Goal: Transaction & Acquisition: Purchase product/service

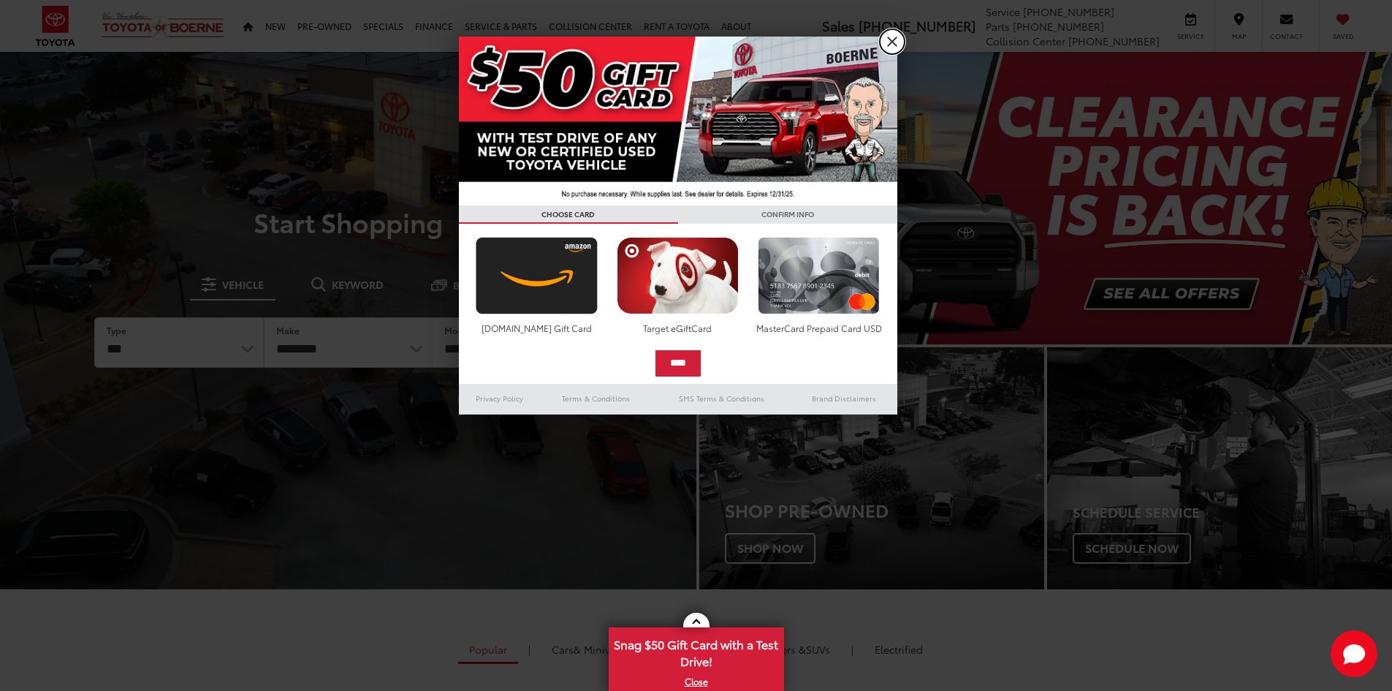
click at [898, 44] on link "X" at bounding box center [892, 41] width 25 height 25
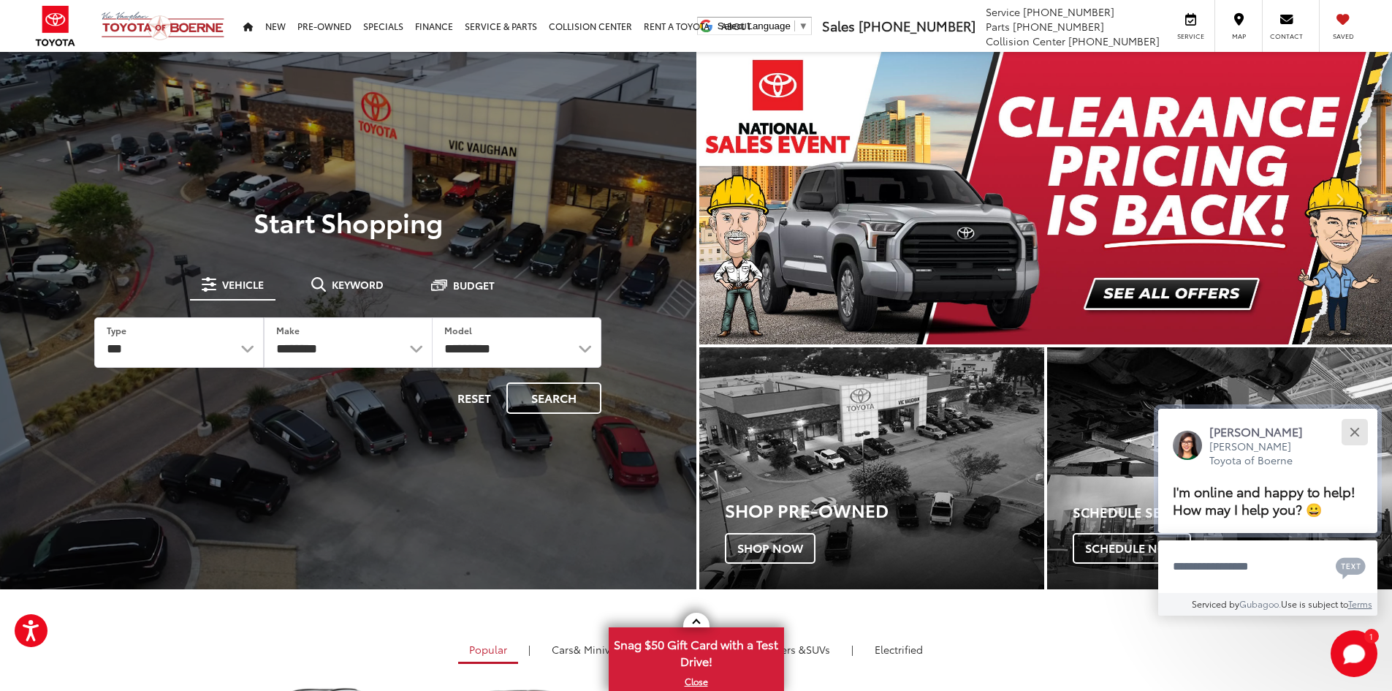
click at [1357, 419] on button "Close" at bounding box center [1354, 431] width 31 height 31
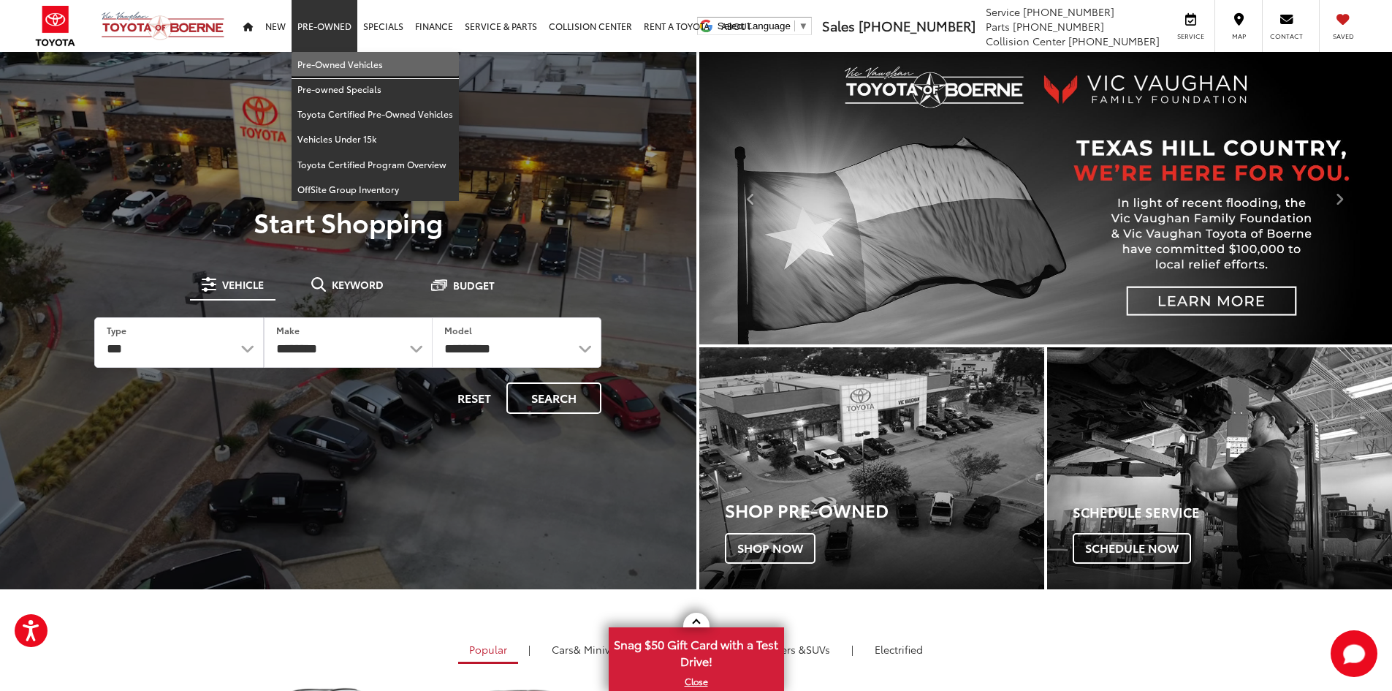
click at [336, 59] on link "Pre-Owned Vehicles" at bounding box center [375, 64] width 167 height 25
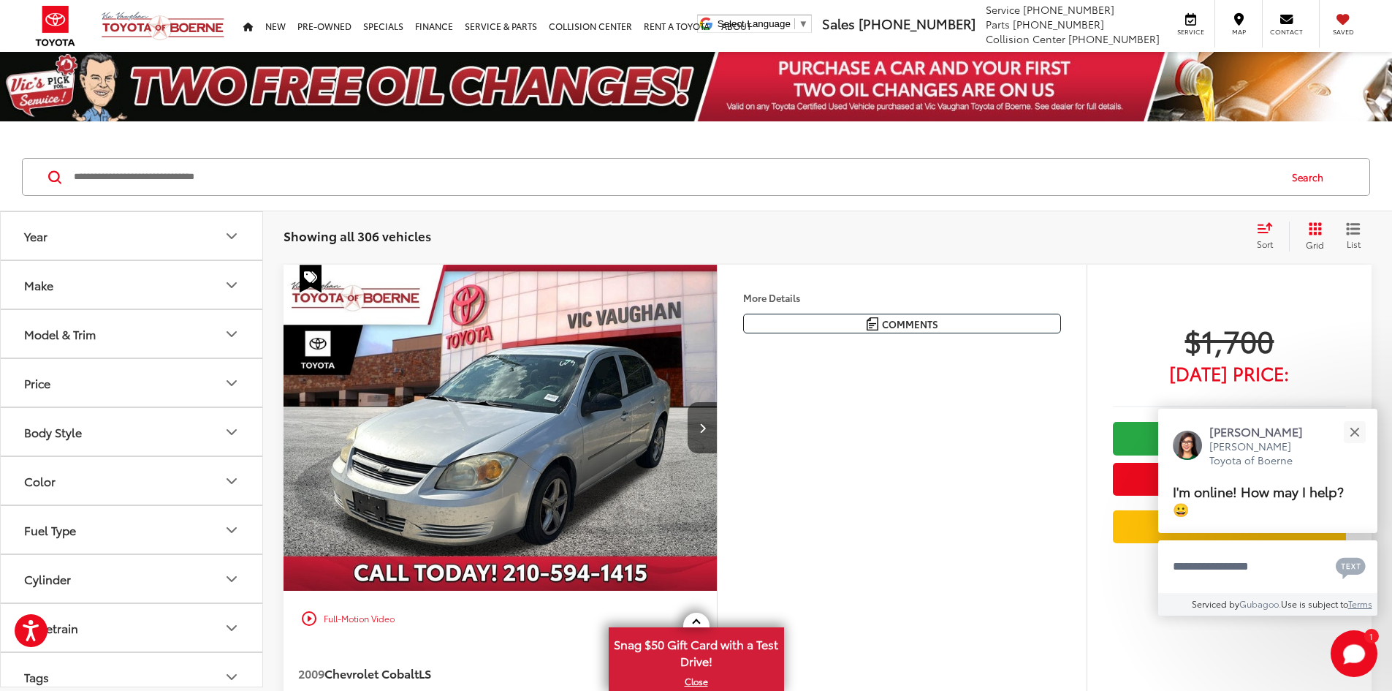
click at [1317, 236] on icon "Grid View" at bounding box center [1315, 228] width 15 height 15
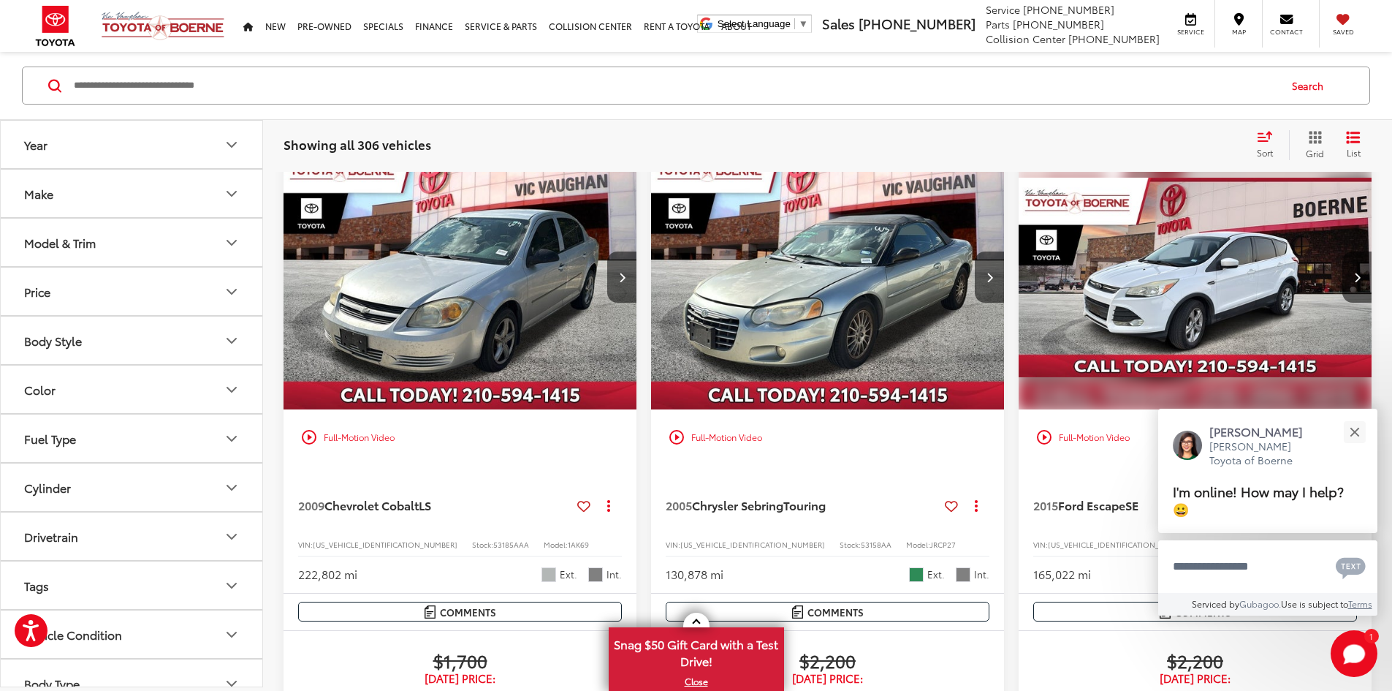
scroll to position [73, 0]
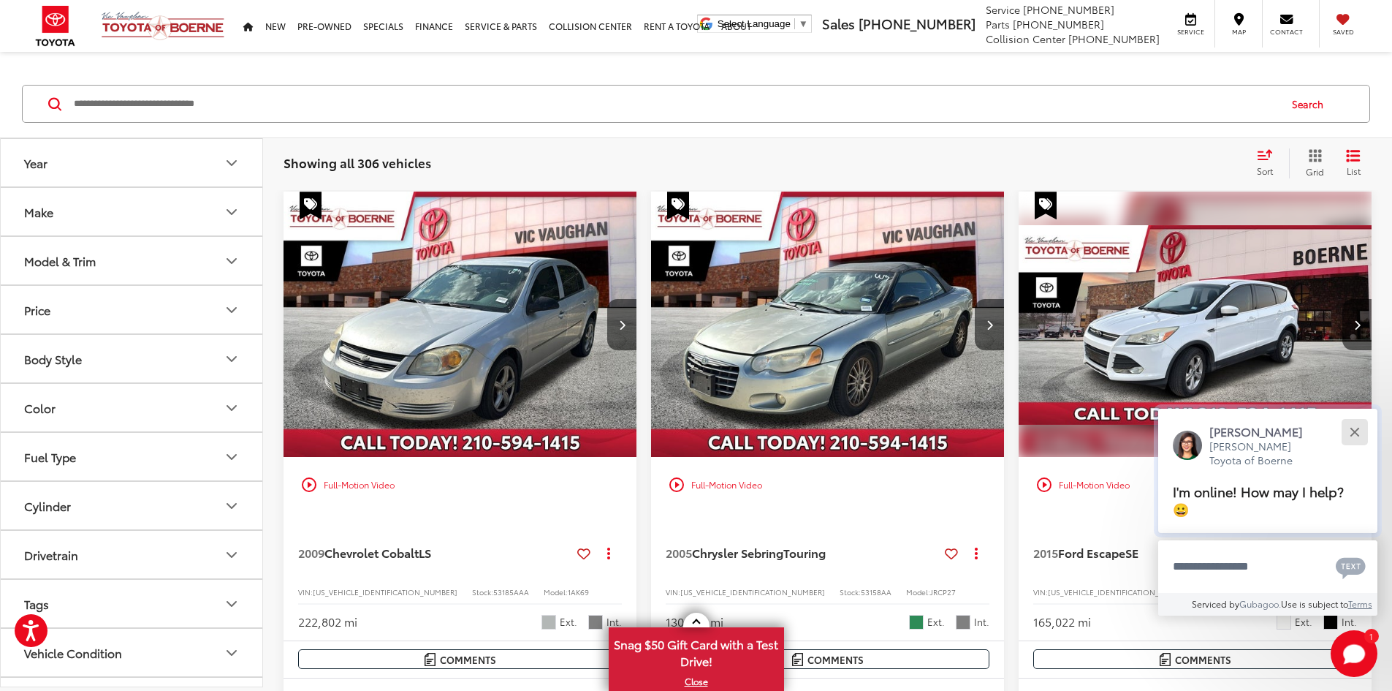
click at [1357, 433] on div "Close" at bounding box center [1355, 432] width 10 height 10
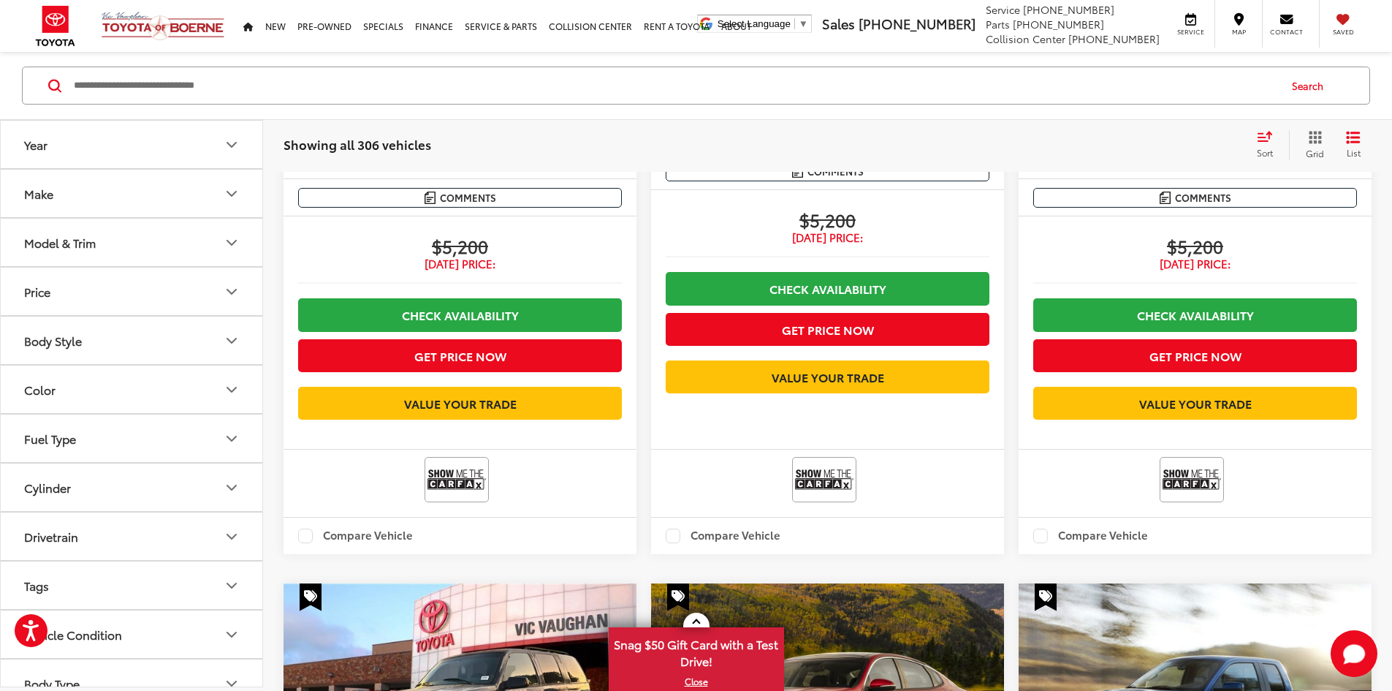
scroll to position [2339, 0]
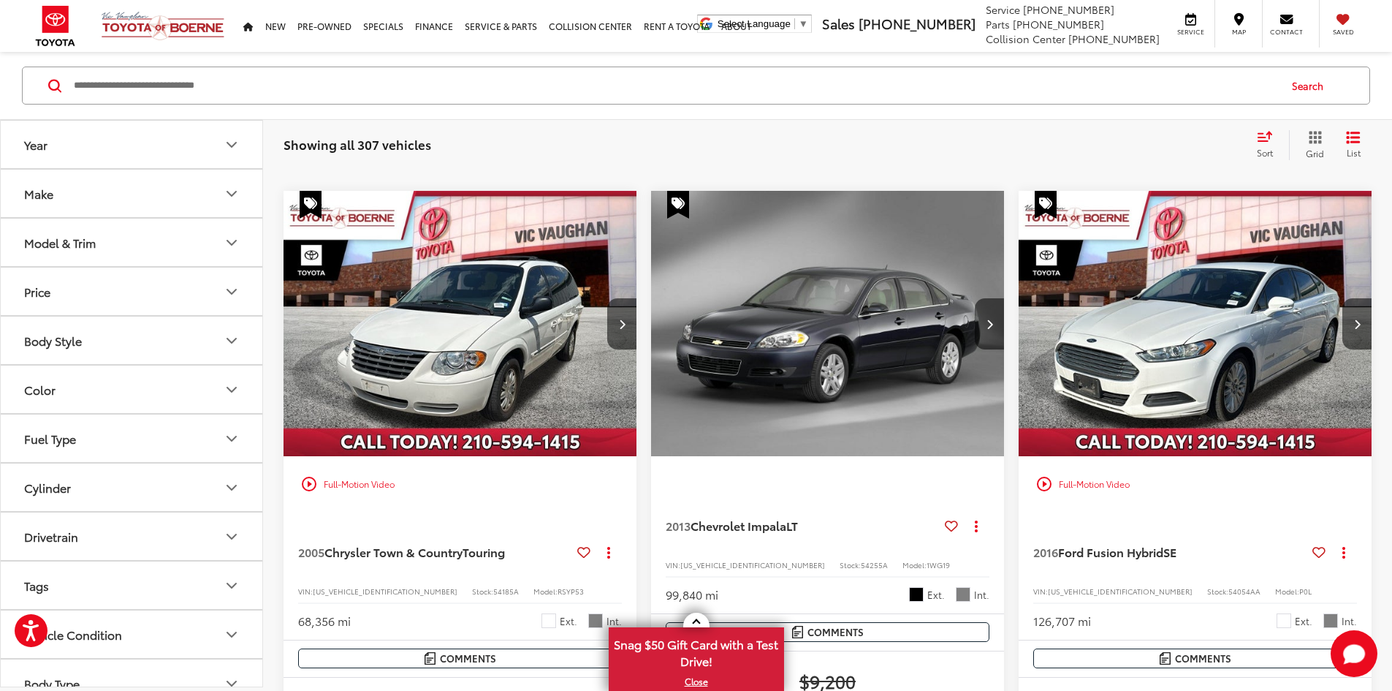
scroll to position [895, 0]
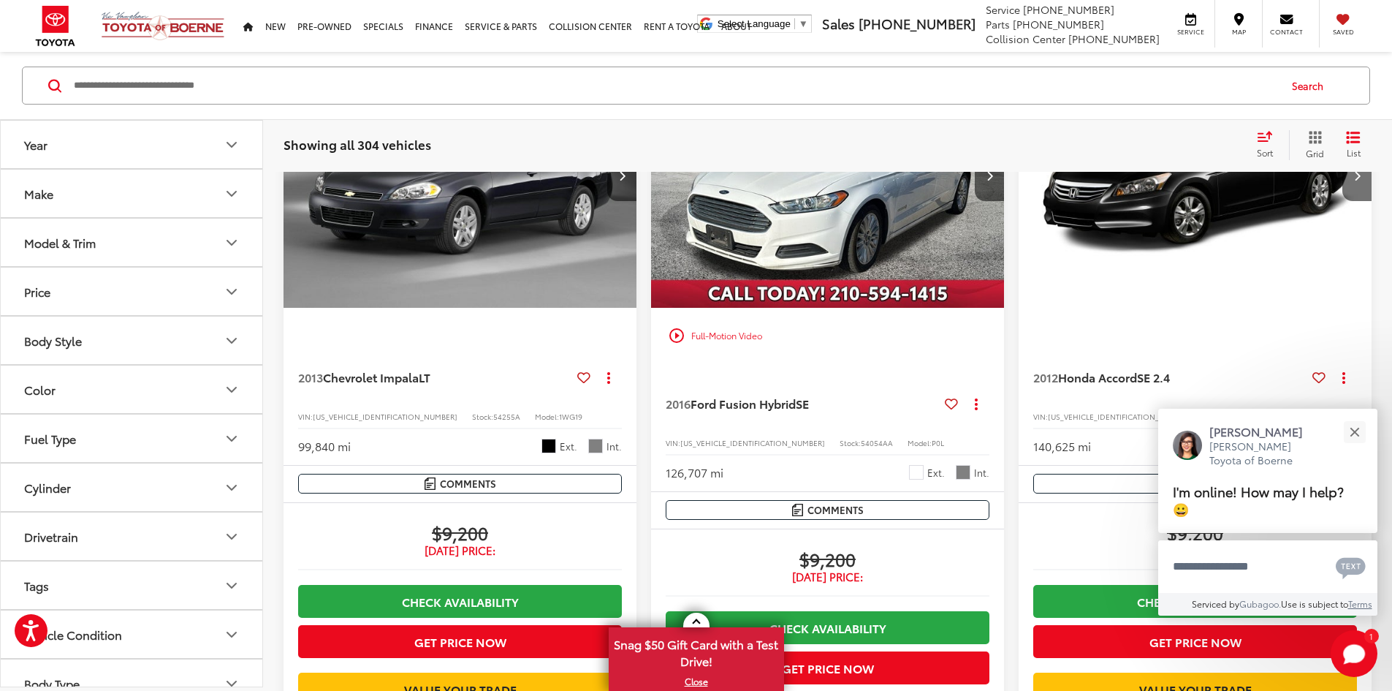
scroll to position [1919, 0]
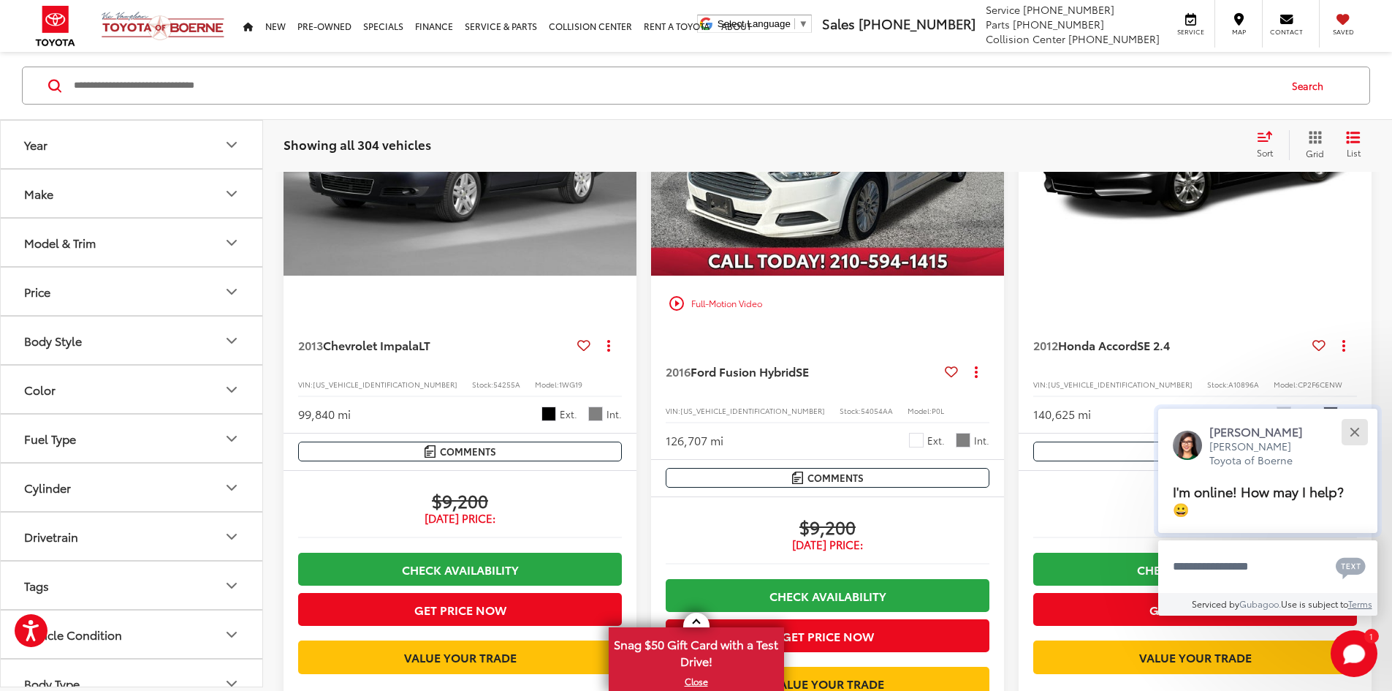
click at [1357, 431] on button "Close" at bounding box center [1354, 431] width 31 height 31
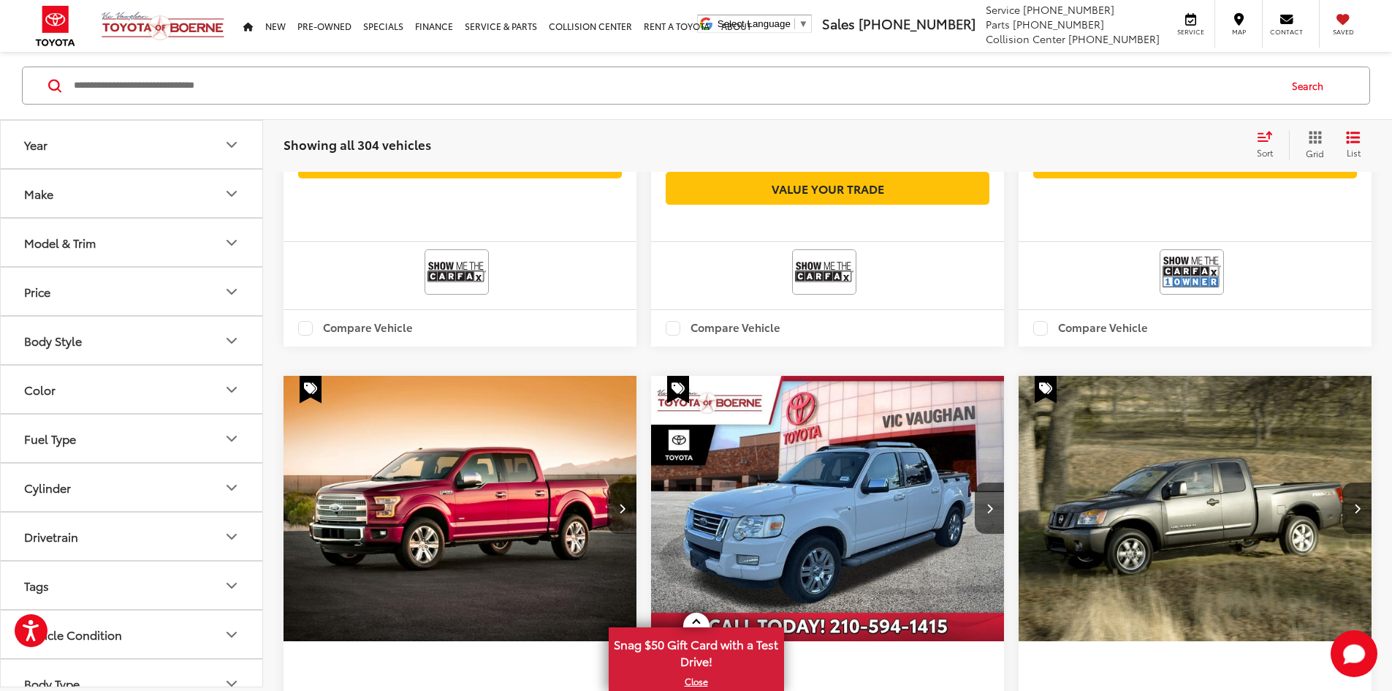
scroll to position [2577, 0]
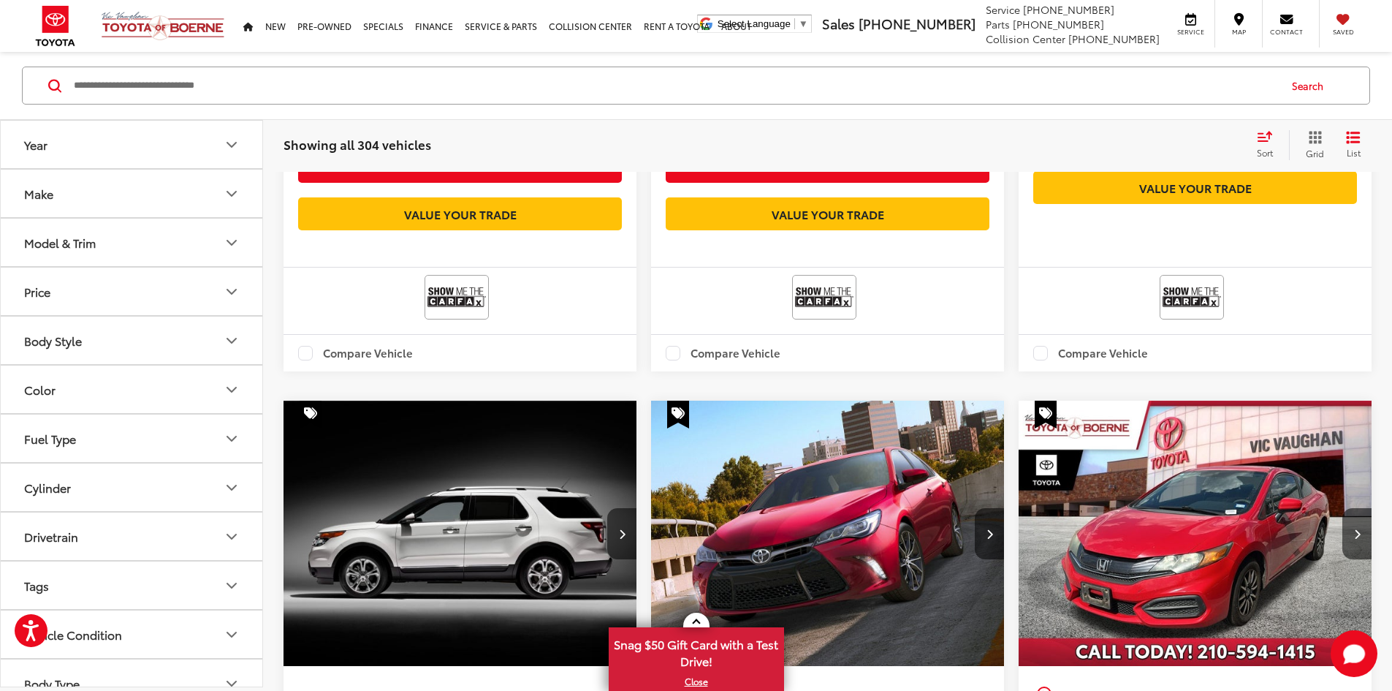
scroll to position [822, 0]
